Goal: Task Accomplishment & Management: Manage account settings

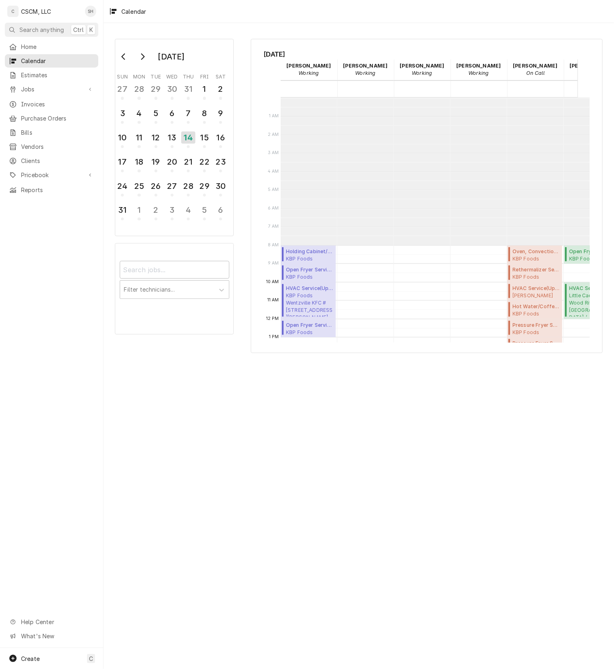
scroll to position [147, 0]
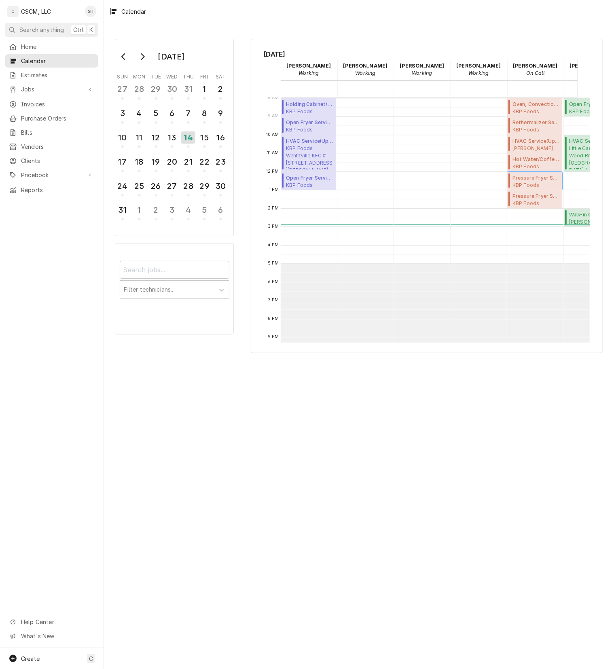
click at [534, 178] on span "Pressure Fryer Service ( Upcoming )" at bounding box center [535, 177] width 47 height 7
click at [546, 200] on span "Pressure Fryer Service ( Upcoming )" at bounding box center [535, 196] width 47 height 7
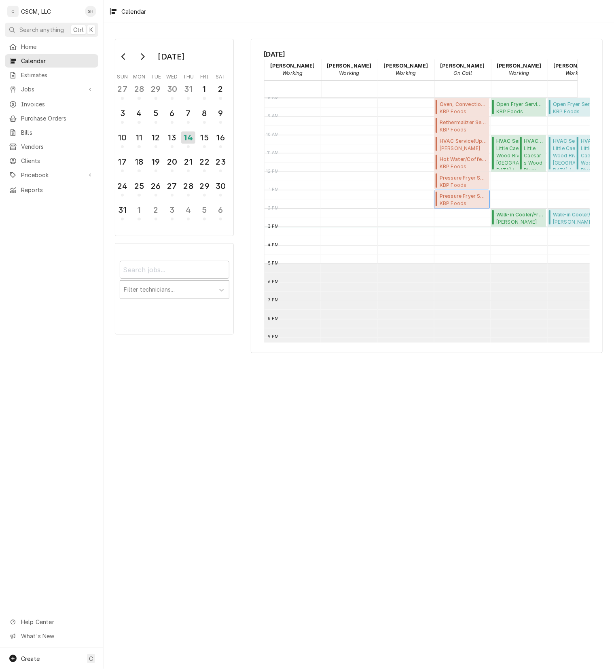
scroll to position [0, 99]
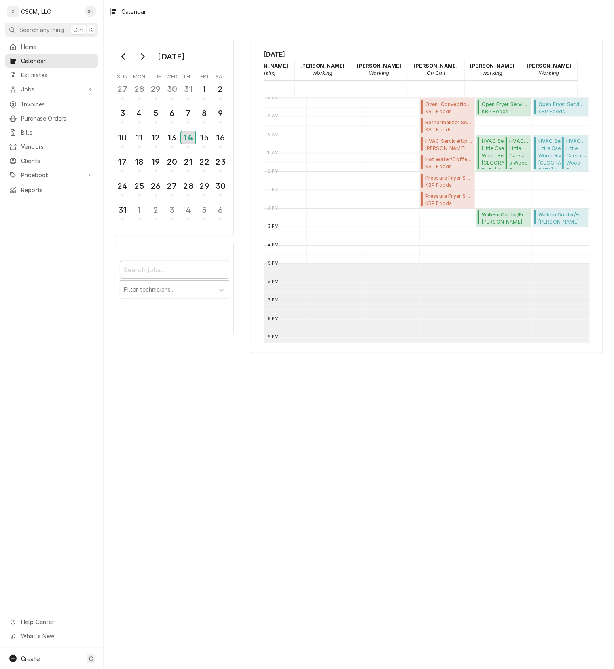
click at [193, 134] on div "14" at bounding box center [188, 137] width 14 height 12
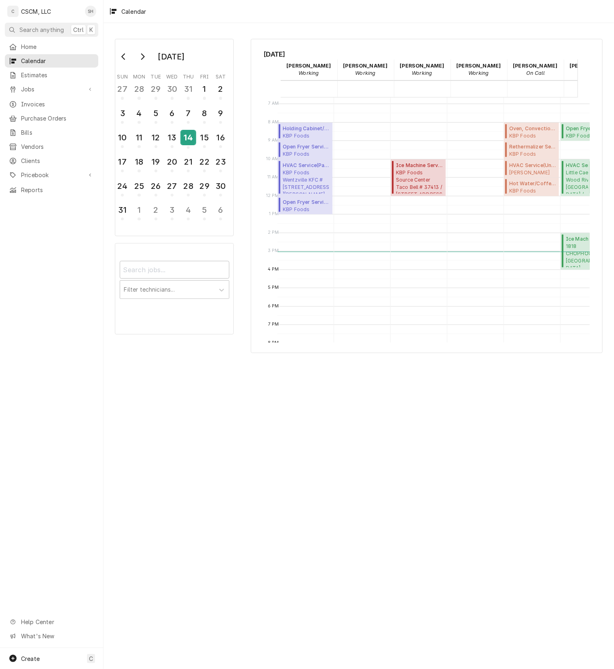
scroll to position [0, 3]
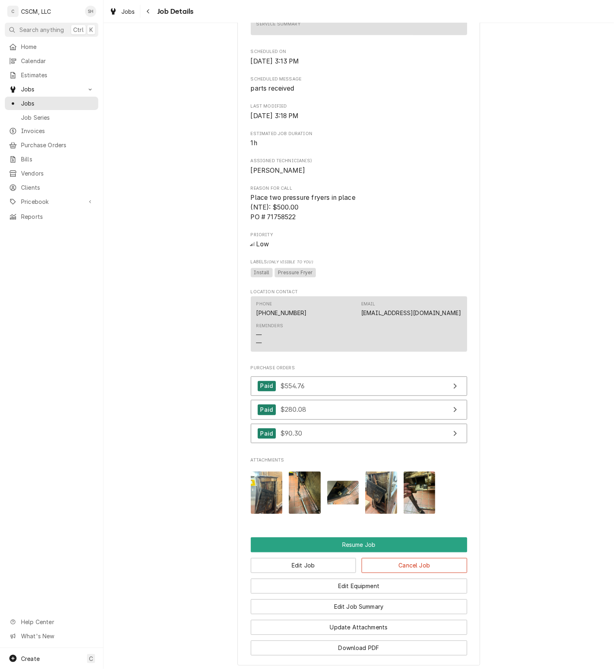
scroll to position [537, 0]
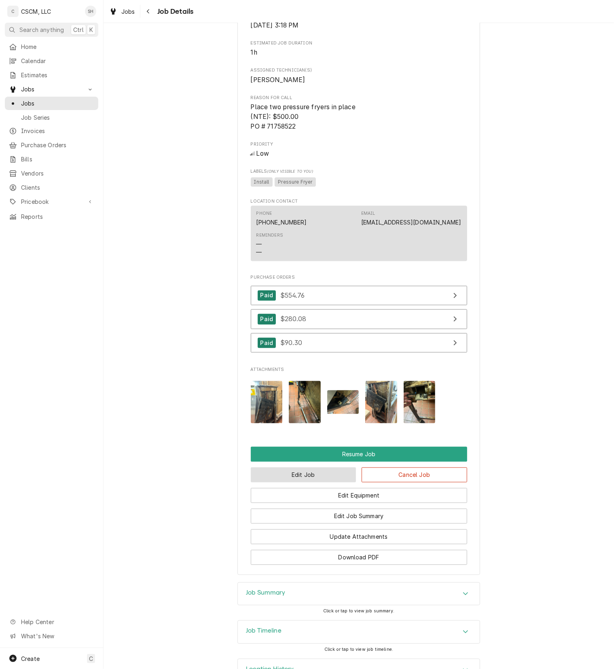
click at [292, 483] on button "Edit Job" at bounding box center [304, 475] width 106 height 15
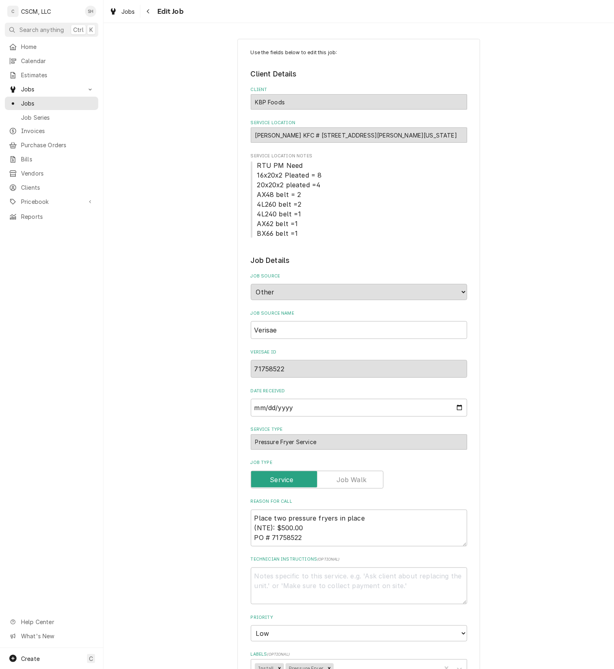
type textarea "x"
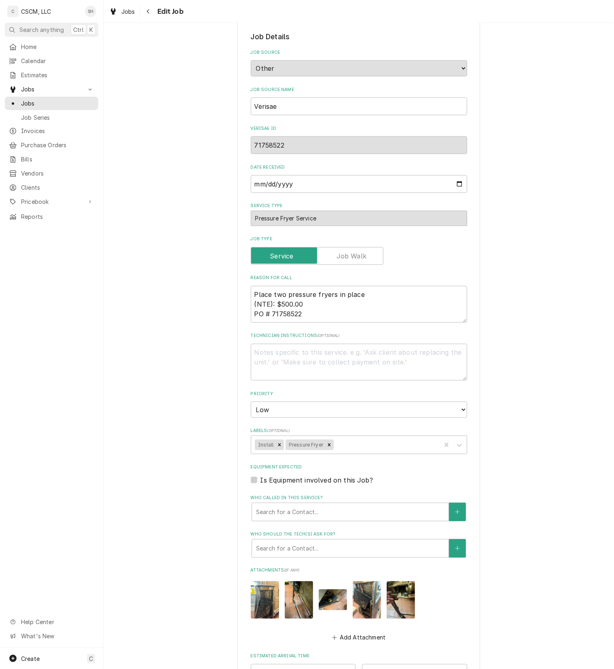
scroll to position [390, 0]
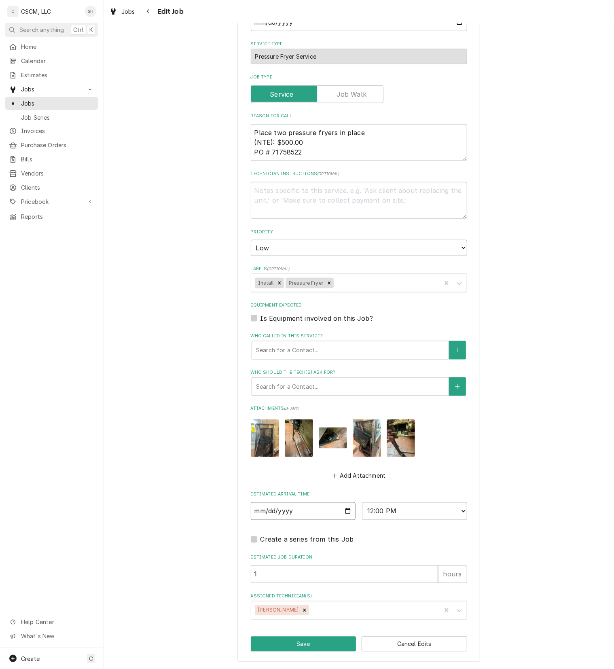
click at [340, 507] on input "[DATE]" at bounding box center [303, 511] width 105 height 18
type input "[DATE]"
type textarea "x"
click at [411, 511] on select "AM / PM 6:00 AM 6:15 AM 6:30 AM 6:45 AM 7:00 AM 7:15 AM 7:30 AM 7:45 AM 8:00 AM…" at bounding box center [414, 511] width 105 height 18
select select "08:00:00"
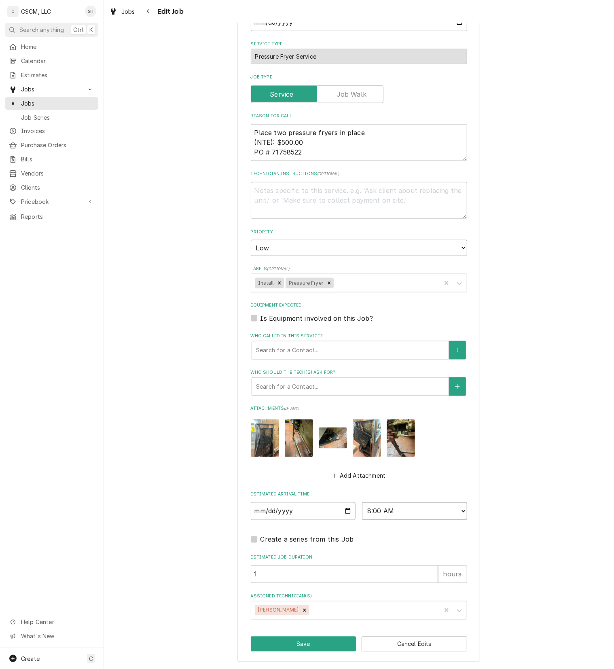
click at [362, 502] on select "AM / PM 6:00 AM 6:15 AM 6:30 AM 6:45 AM 7:00 AM 7:15 AM 7:30 AM 7:45 AM 8:00 AM…" at bounding box center [414, 511] width 105 height 18
click at [297, 651] on div "Use the fields below to edit this job: Client Details Client KBP Foods Service …" at bounding box center [358, 157] width 243 height 1009
click at [303, 641] on button "Save" at bounding box center [304, 644] width 106 height 15
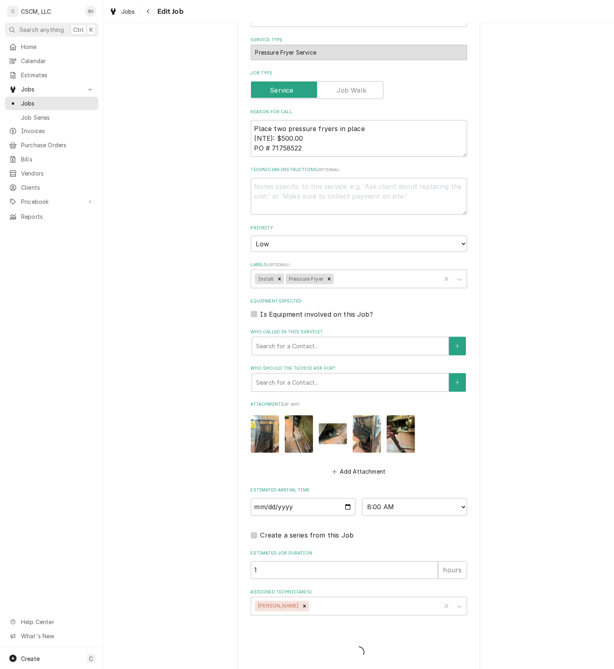
type textarea "x"
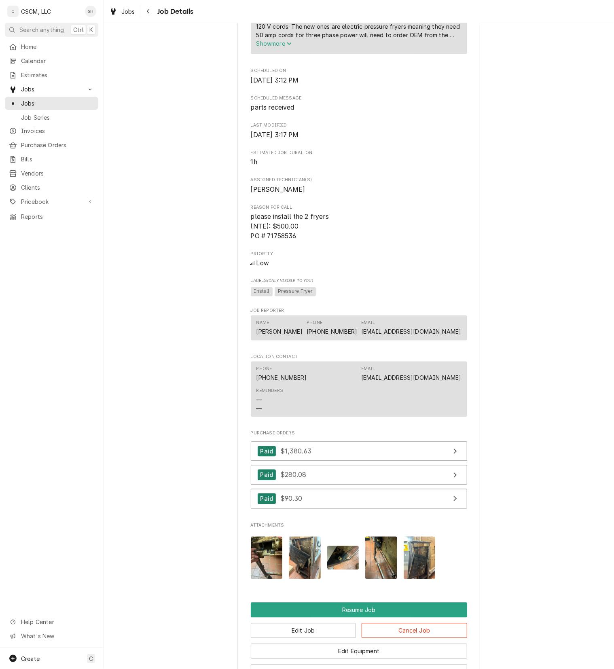
scroll to position [716, 0]
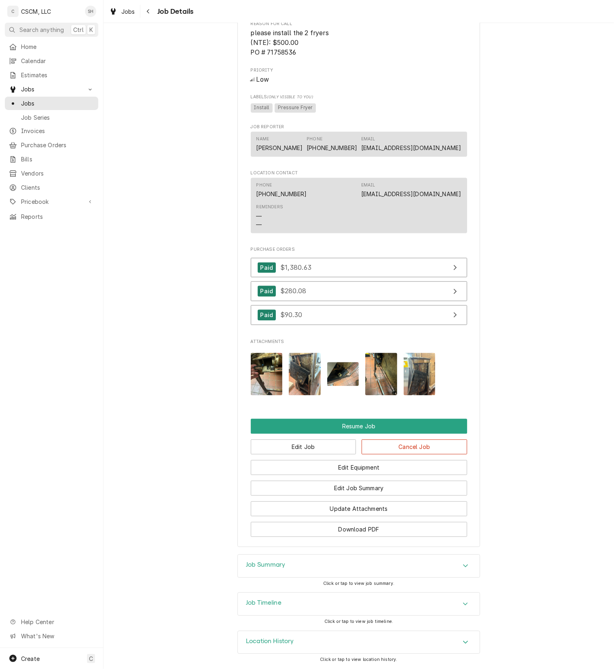
click at [301, 455] on div "Edit Equipment" at bounding box center [359, 465] width 216 height 21
click at [312, 447] on button "Edit Job" at bounding box center [304, 447] width 106 height 15
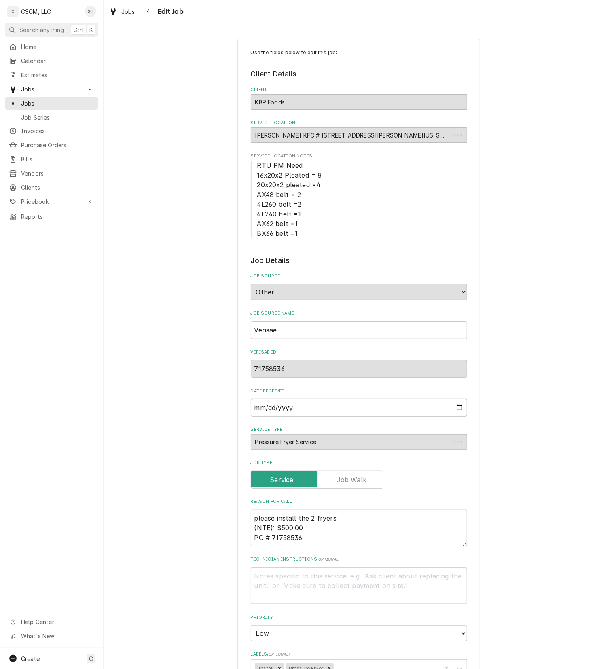
type textarea "x"
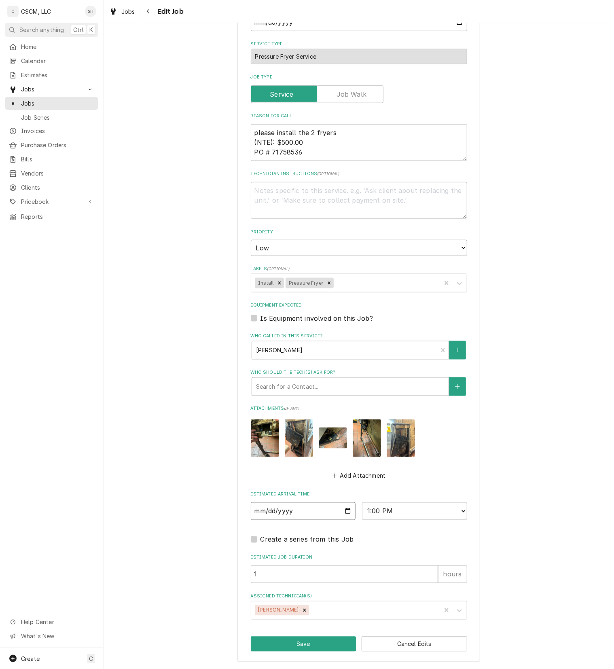
click at [342, 510] on input "2025-08-14" at bounding box center [303, 511] width 105 height 18
type input "2025-08-15"
type textarea "x"
click at [395, 508] on select "AM / PM 6:00 AM 6:15 AM 6:30 AM 6:45 AM 7:00 AM 7:15 AM 7:30 AM 7:45 AM 8:00 AM…" at bounding box center [414, 511] width 105 height 18
select select "09:45:00"
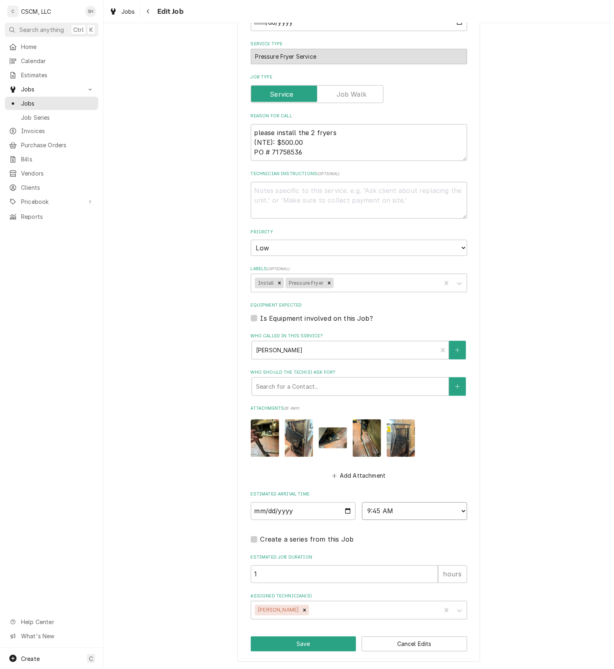
click at [362, 502] on select "AM / PM 6:00 AM 6:15 AM 6:30 AM 6:45 AM 7:00 AM 7:15 AM 7:30 AM 7:45 AM 8:00 AM…" at bounding box center [414, 511] width 105 height 18
type textarea "x"
click at [402, 514] on select "AM / PM 6:00 AM 6:15 AM 6:30 AM 6:45 AM 7:00 AM 7:15 AM 7:30 AM 7:45 AM 8:00 AM…" at bounding box center [414, 511] width 105 height 18
select select "08:00:00"
click at [362, 502] on select "AM / PM 6:00 AM 6:15 AM 6:30 AM 6:45 AM 7:00 AM 7:15 AM 7:30 AM 7:45 AM 8:00 AM…" at bounding box center [414, 511] width 105 height 18
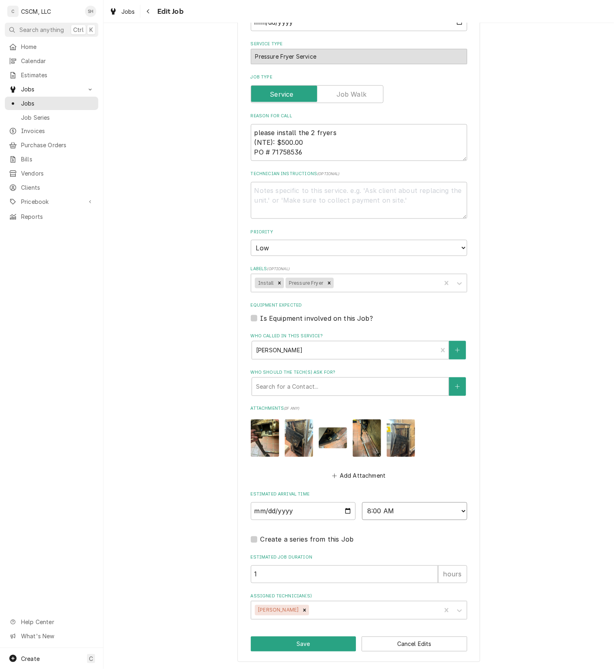
type textarea "x"
click at [381, 511] on select "AM / PM 6:00 AM 6:15 AM 6:30 AM 6:45 AM 7:00 AM 7:15 AM 7:30 AM 7:45 AM 8:00 AM…" at bounding box center [414, 511] width 105 height 18
select select "09:00:00"
click at [362, 502] on select "AM / PM 6:00 AM 6:15 AM 6:30 AM 6:45 AM 7:00 AM 7:15 AM 7:30 AM 7:45 AM 8:00 AM…" at bounding box center [414, 511] width 105 height 18
click at [314, 644] on button "Save" at bounding box center [304, 644] width 106 height 15
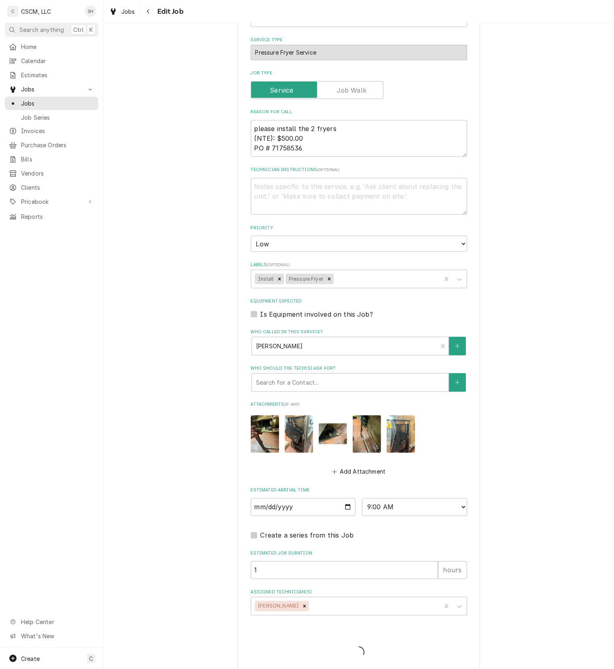
type textarea "x"
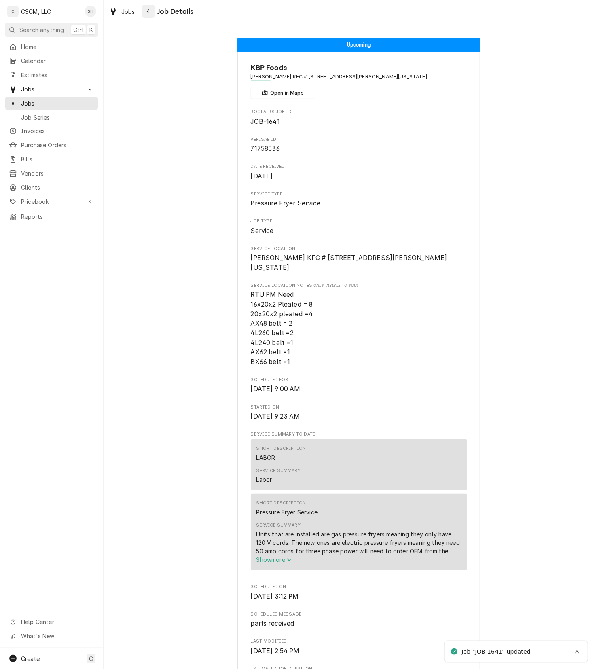
click at [150, 11] on div "Navigate back" at bounding box center [148, 11] width 8 height 8
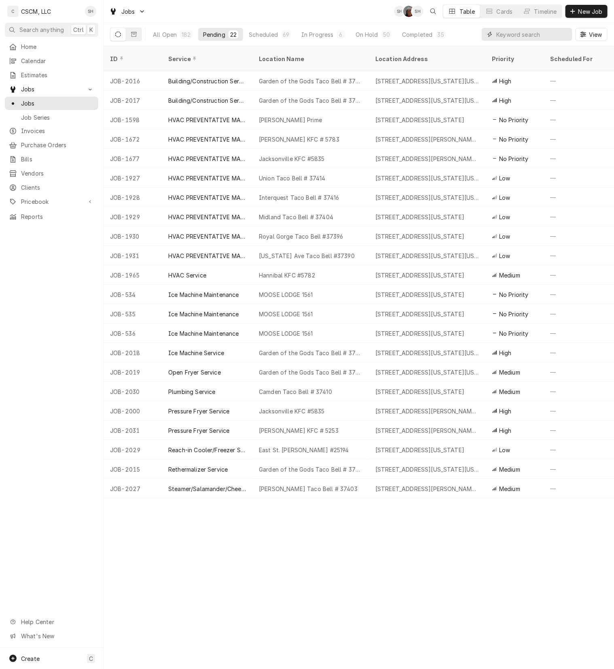
click at [510, 36] on input "Dynamic Content Wrapper" at bounding box center [532, 34] width 72 height 13
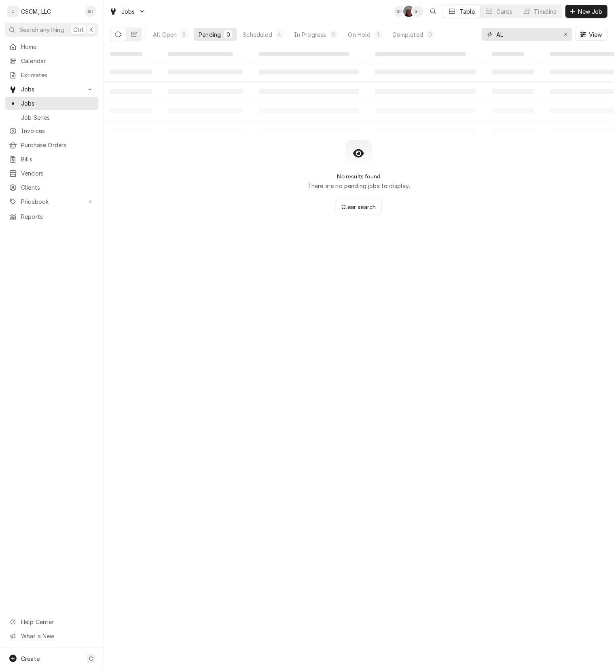
type input "A"
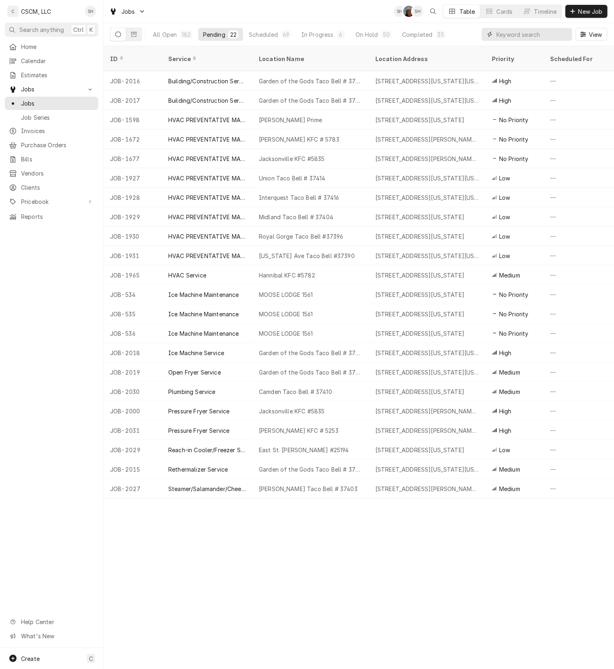
type input "D"
type input "HOMER"
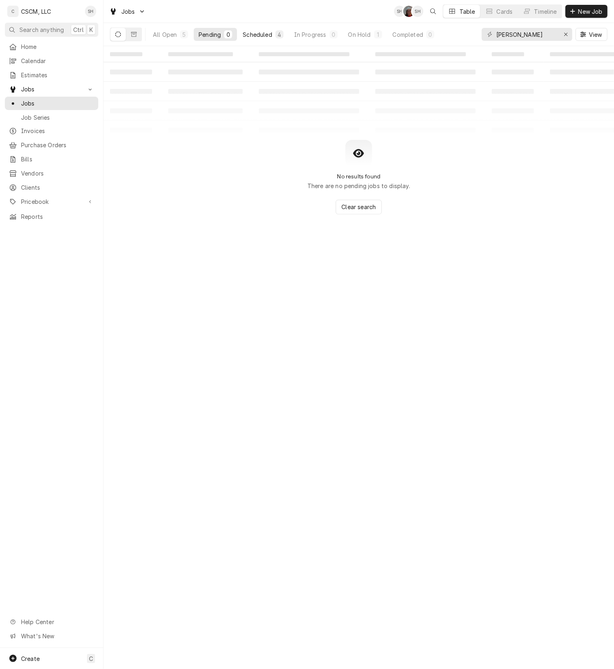
click at [272, 33] on div "Scheduled" at bounding box center [257, 34] width 29 height 8
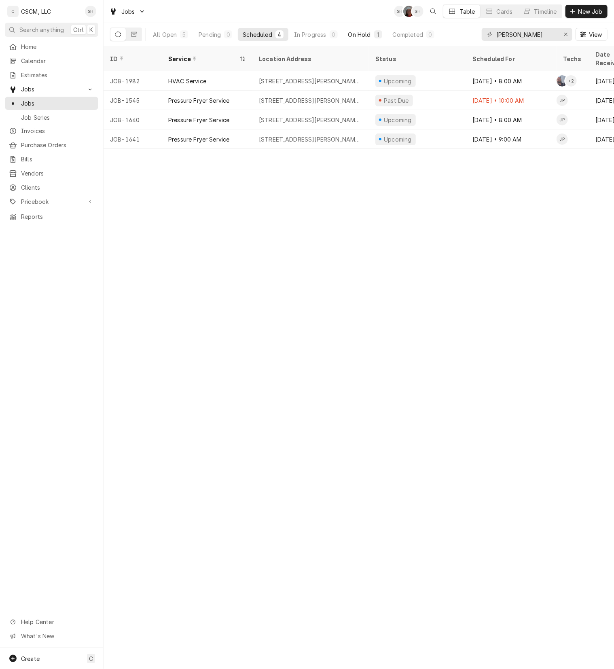
click at [364, 35] on div "On Hold" at bounding box center [359, 34] width 23 height 8
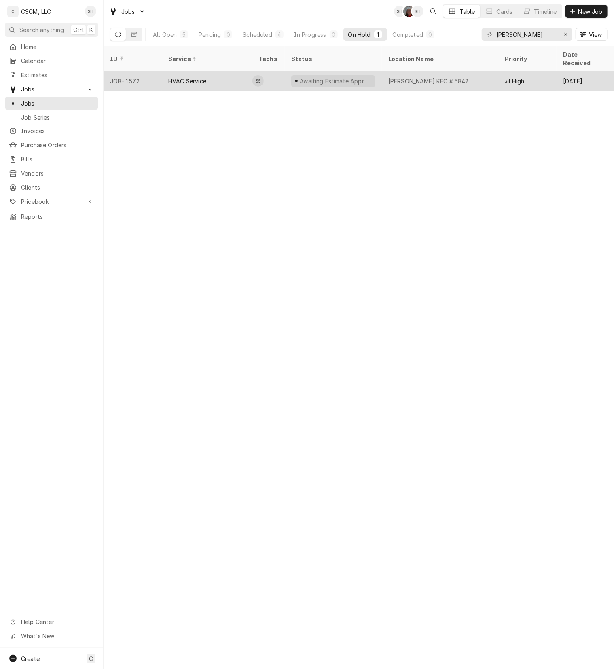
click at [366, 75] on div "Awaiting Estimate Approval" at bounding box center [333, 81] width 84 height 12
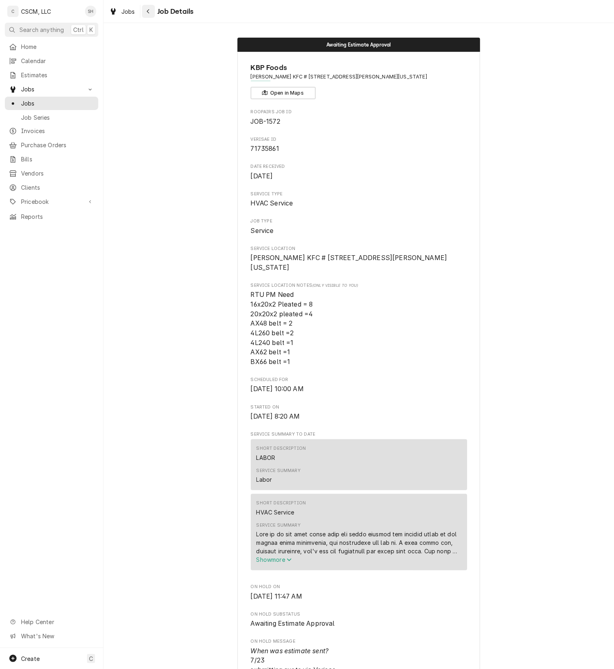
click at [153, 13] on button "Navigate back" at bounding box center [148, 11] width 13 height 13
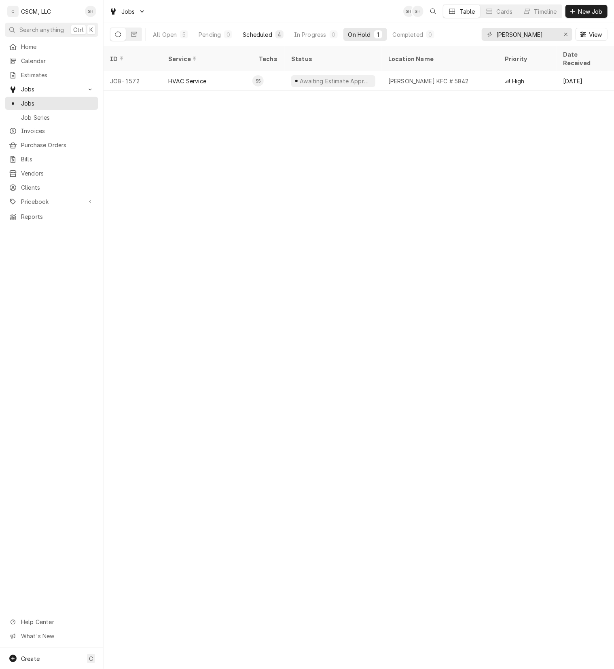
click at [273, 37] on button "Scheduled 4" at bounding box center [263, 34] width 50 height 13
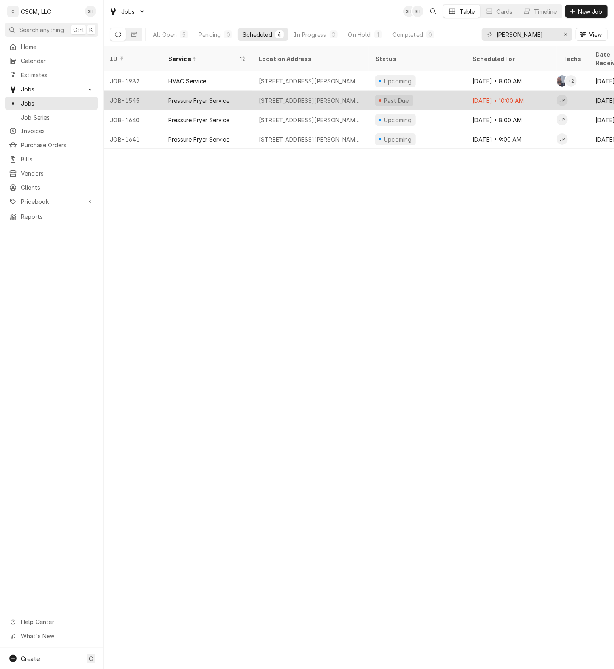
click at [272, 96] on div "[STREET_ADDRESS][PERSON_NAME][US_STATE]" at bounding box center [311, 100] width 104 height 8
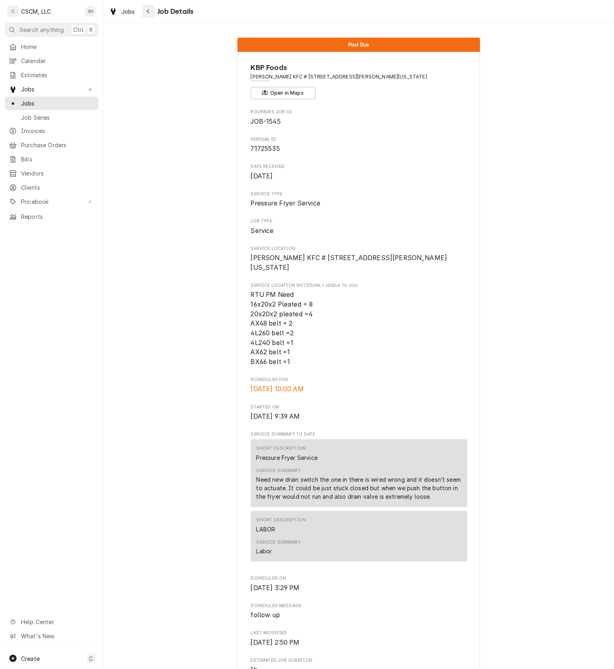
click at [148, 13] on icon "Navigate back" at bounding box center [148, 11] width 4 height 6
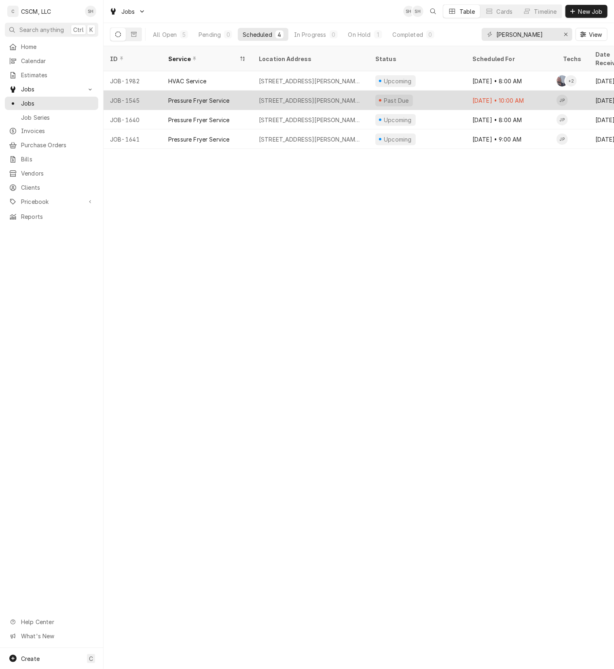
click at [348, 95] on div "[STREET_ADDRESS][PERSON_NAME][US_STATE]" at bounding box center [310, 100] width 116 height 19
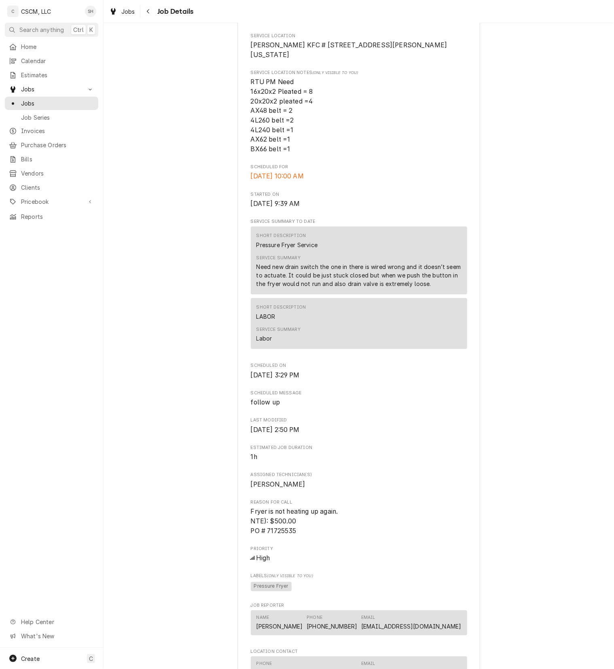
scroll to position [241, 0]
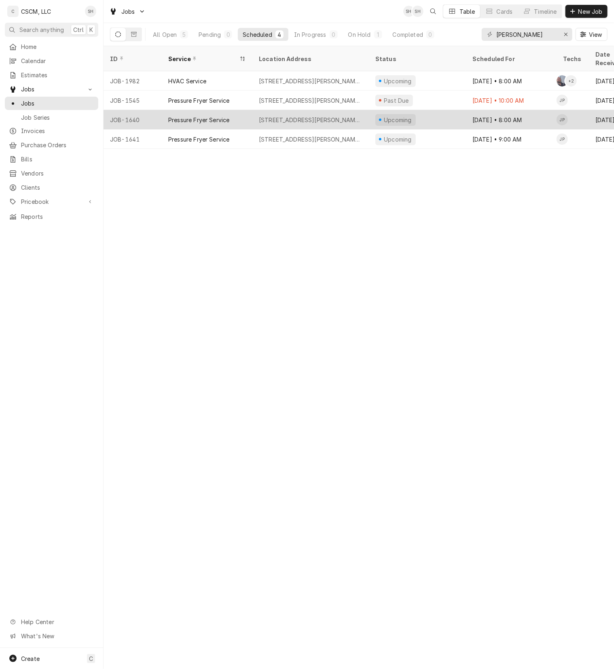
click at [365, 112] on div "[STREET_ADDRESS][PERSON_NAME][US_STATE]" at bounding box center [310, 119] width 116 height 19
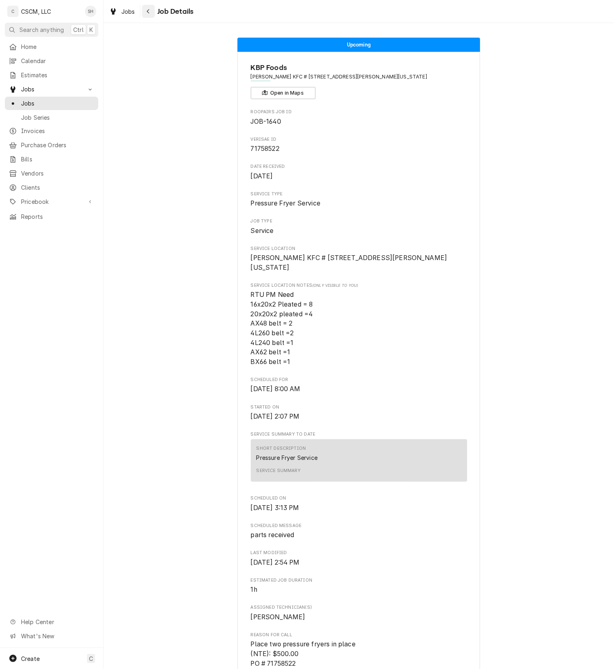
click at [147, 8] on icon "Navigate back" at bounding box center [148, 11] width 4 height 6
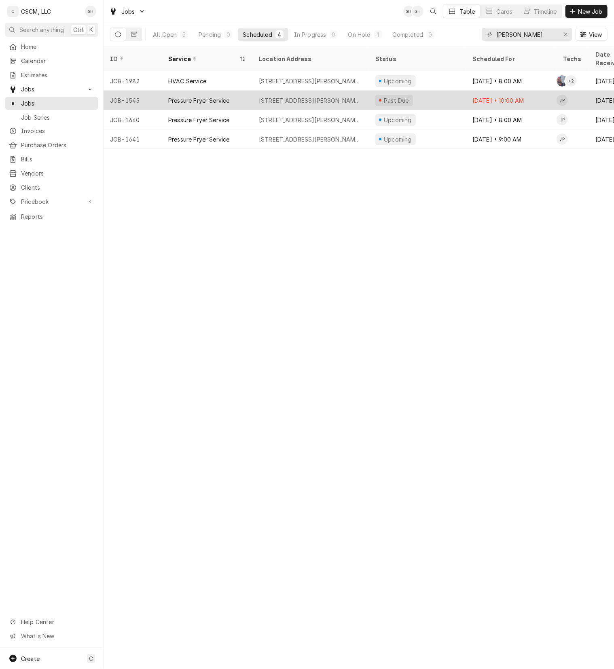
click at [332, 96] on div "2994 Homer M Adams Pkwy, Alton, Illinois 62002" at bounding box center [311, 100] width 104 height 8
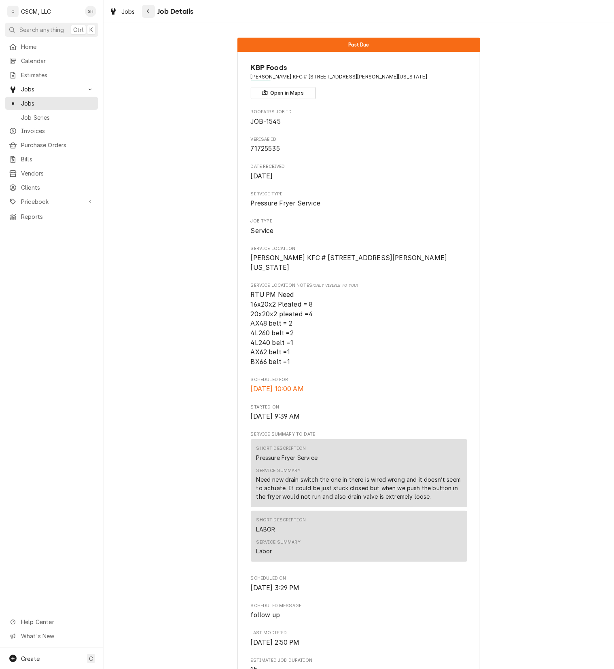
click at [145, 10] on div "Navigate back" at bounding box center [148, 11] width 8 height 8
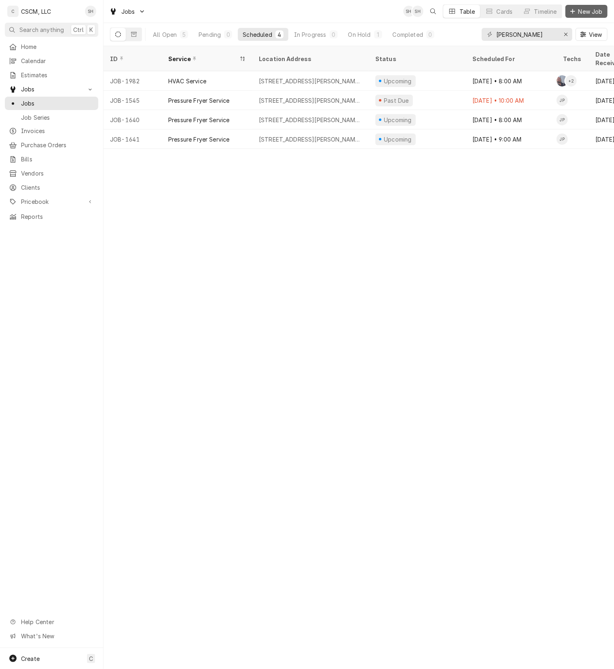
click at [590, 6] on button "New Job" at bounding box center [586, 11] width 42 height 13
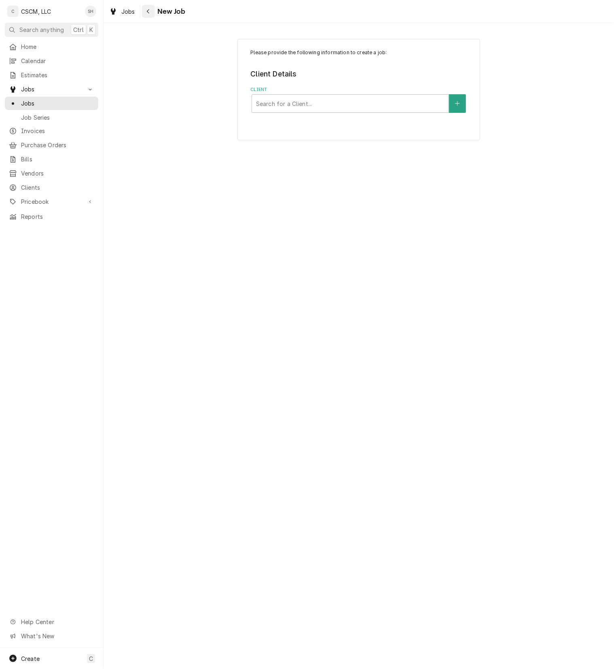
click at [147, 14] on icon "Navigate back" at bounding box center [148, 11] width 4 height 6
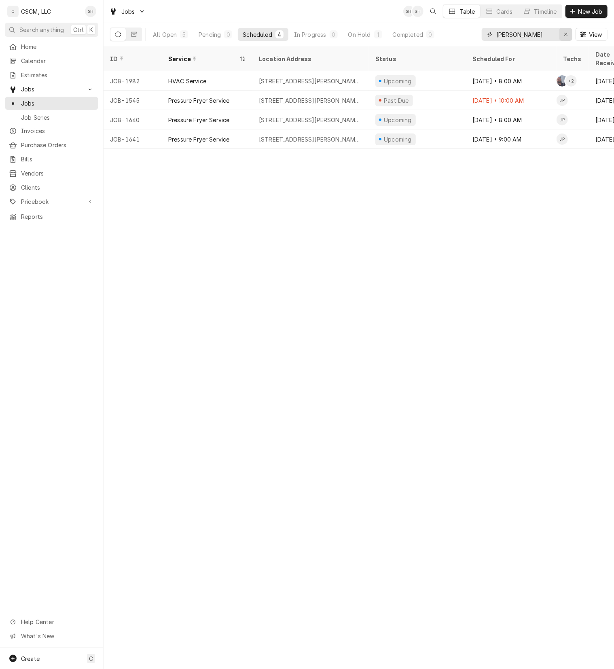
click at [564, 37] on icon "Erase input" at bounding box center [566, 35] width 4 height 6
type input "[PERSON_NAME]"
click at [161, 34] on div "All Open" at bounding box center [165, 34] width 24 height 8
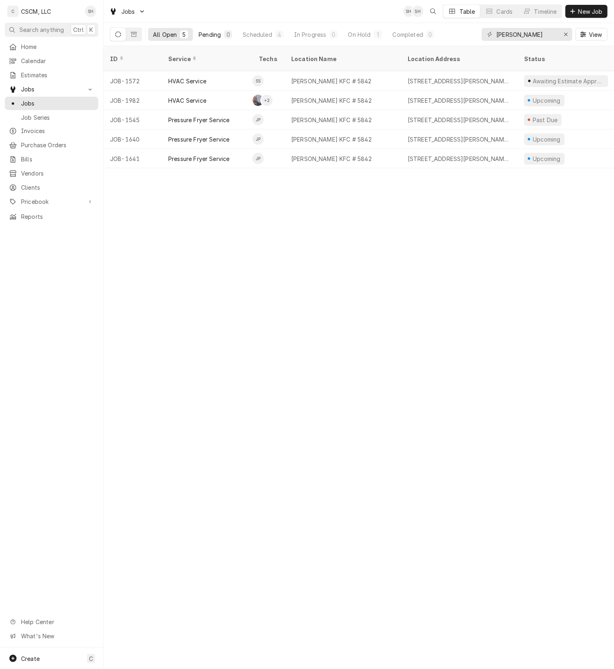
click at [212, 36] on div "Pending" at bounding box center [210, 34] width 22 height 8
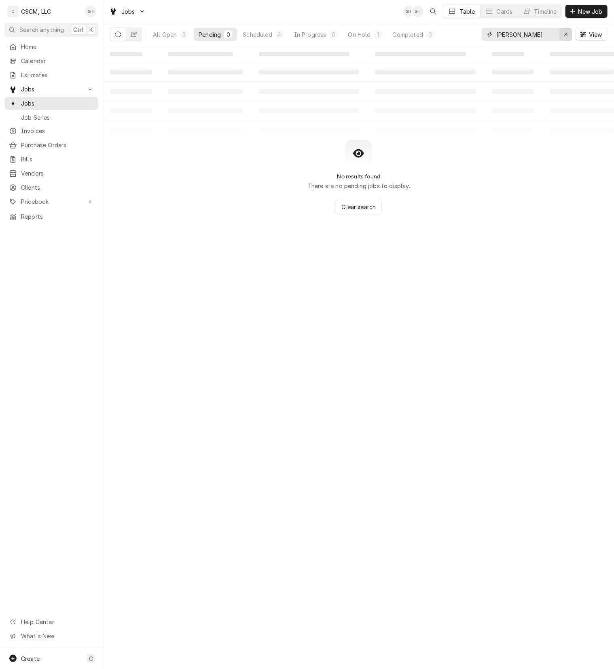
click at [566, 36] on icon "Erase input" at bounding box center [566, 35] width 4 height 6
